Goal: Find specific fact: Find specific fact

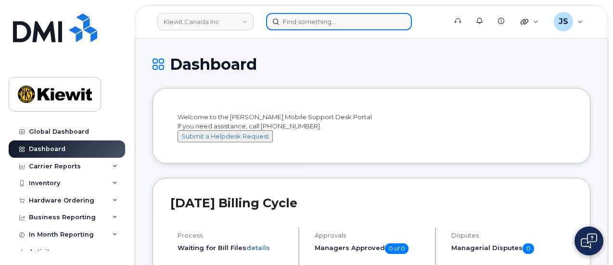
click at [330, 16] on input at bounding box center [339, 21] width 146 height 17
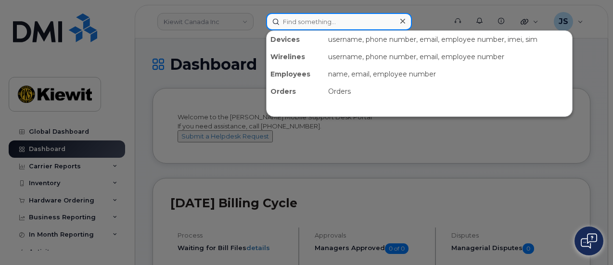
paste input "557104"
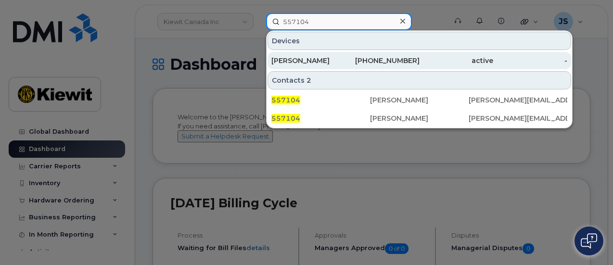
type input "557104"
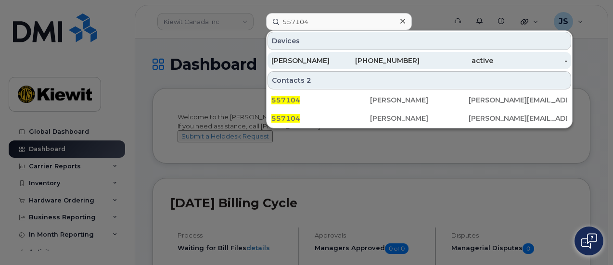
click at [382, 64] on div "[PHONE_NUMBER]" at bounding box center [382, 61] width 74 height 10
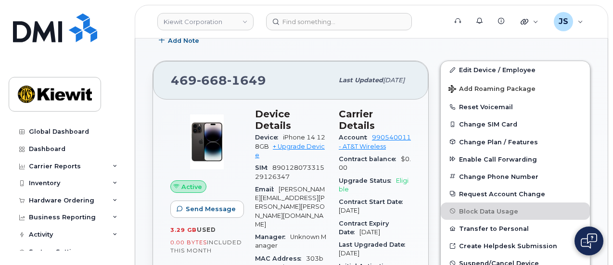
scroll to position [184, 0]
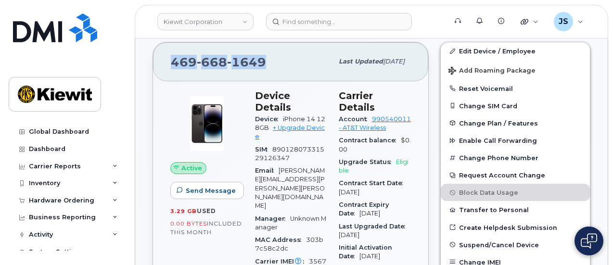
drag, startPoint x: 266, startPoint y: 57, endPoint x: 167, endPoint y: 62, distance: 98.3
click at [167, 62] on div "469 668 1649 Last updated Jul 10, 2025" at bounding box center [290, 61] width 275 height 38
copy span "469 668 1649"
click at [280, 65] on div "469 668 1649" at bounding box center [252, 61] width 162 height 20
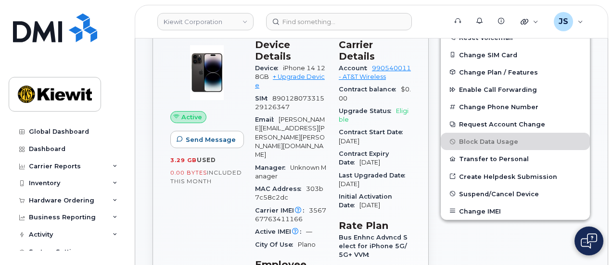
scroll to position [232, 0]
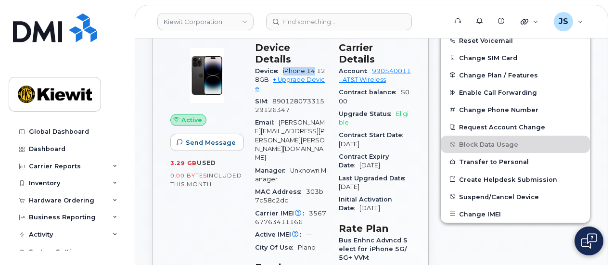
drag, startPoint x: 315, startPoint y: 58, endPoint x: 284, endPoint y: 58, distance: 30.8
click at [284, 67] on span "iPhone 14 128GB" at bounding box center [290, 75] width 70 height 16
copy span "iPhone 14"
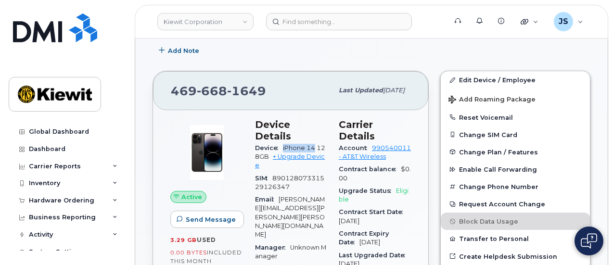
scroll to position [88, 0]
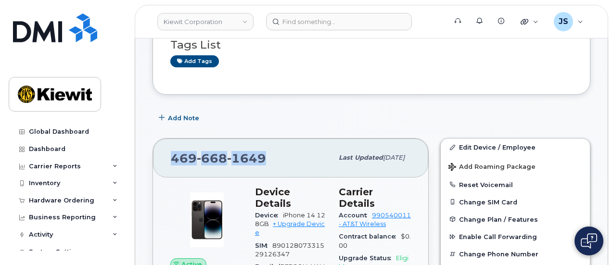
drag, startPoint x: 267, startPoint y: 157, endPoint x: 169, endPoint y: 153, distance: 98.2
click at [169, 153] on div "469 668 1649 Last updated Jul 10, 2025" at bounding box center [290, 158] width 275 height 38
copy span "469 668 1649"
